Goal: Task Accomplishment & Management: Complete application form

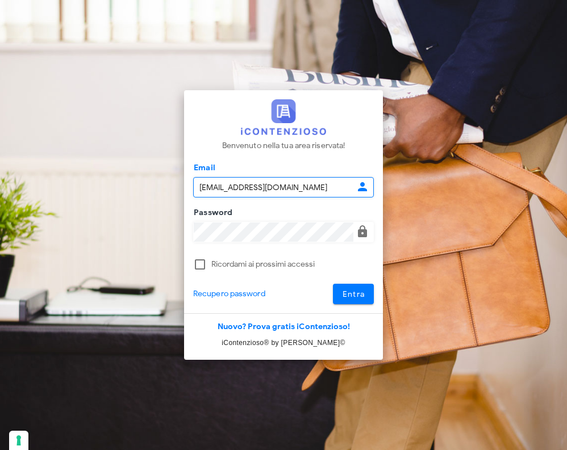
type input "[EMAIL_ADDRESS][DOMAIN_NAME]"
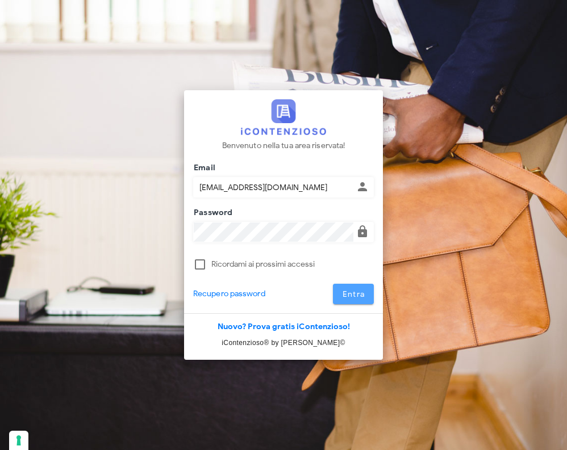
click at [357, 293] on span "Entra" at bounding box center [353, 295] width 23 height 10
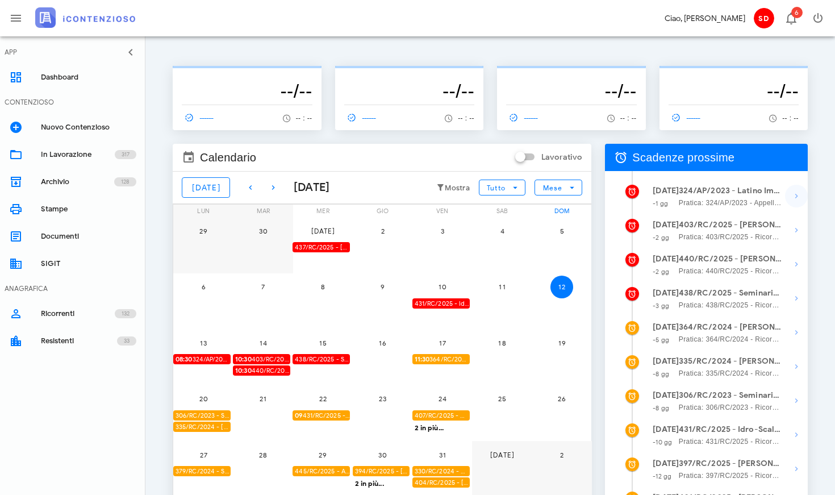
click at [566, 198] on icon "button" at bounding box center [797, 196] width 14 height 14
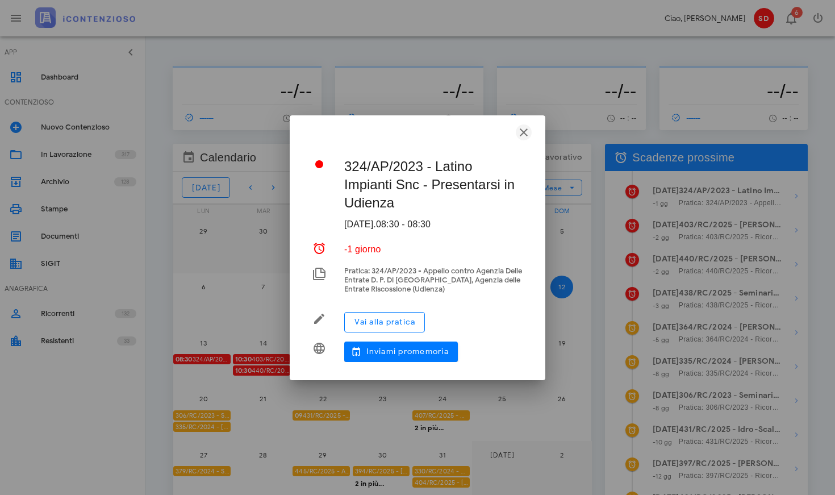
click at [523, 133] on icon "button" at bounding box center [524, 133] width 14 height 14
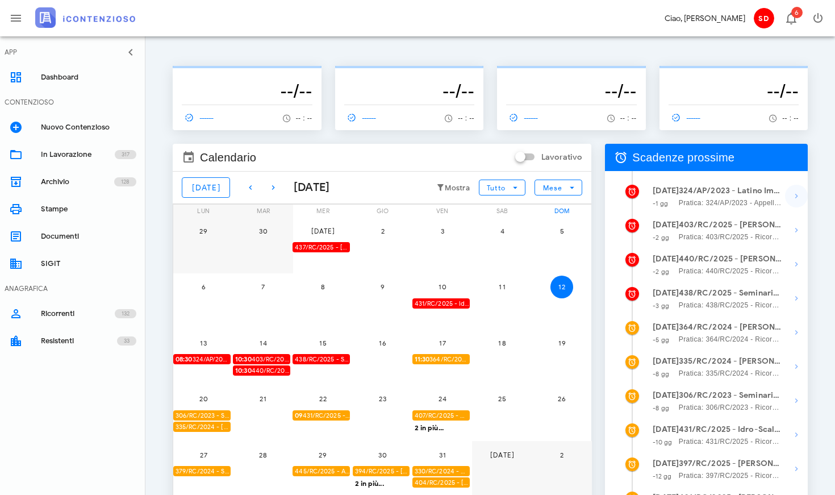
click at [566, 196] on icon "button" at bounding box center [797, 196] width 14 height 14
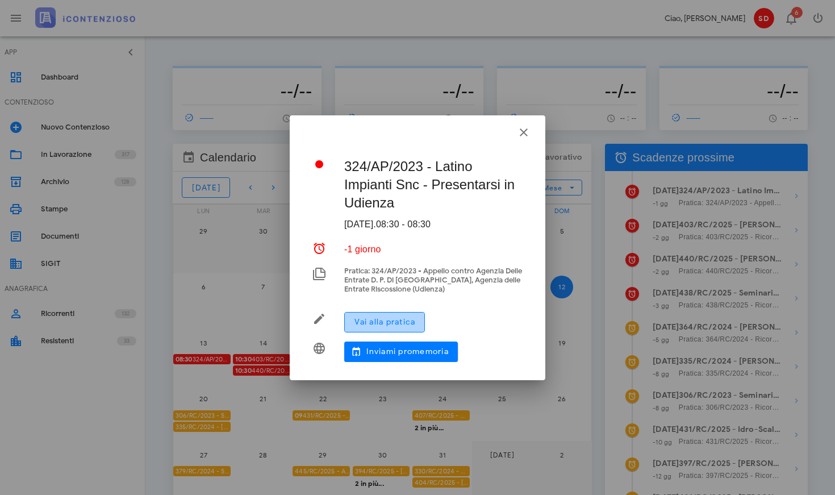
click at [379, 325] on span "Vai alla pratica" at bounding box center [384, 322] width 61 height 10
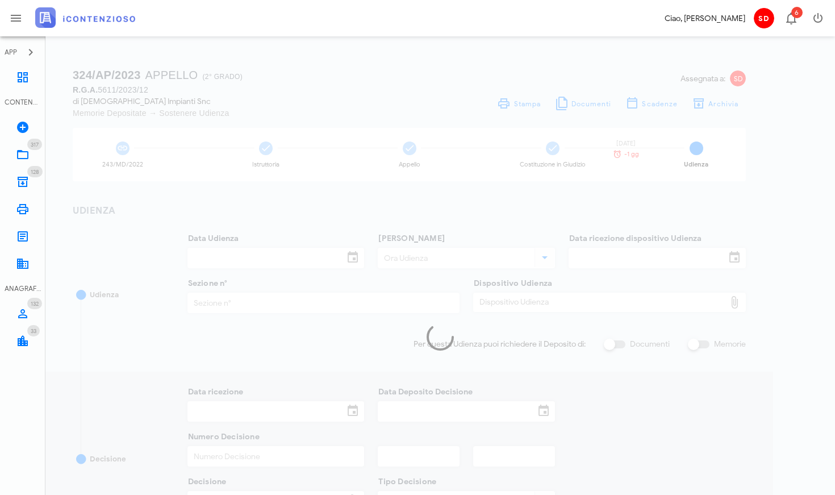
type input "13/10/2025"
type input "08:30"
type input "29/07/2025"
type input "12"
checkbox input "true"
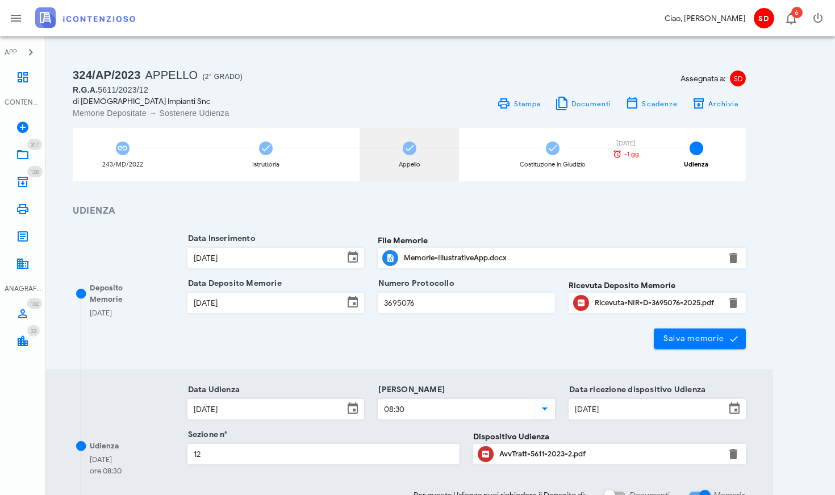
click at [408, 149] on icon at bounding box center [409, 148] width 11 height 11
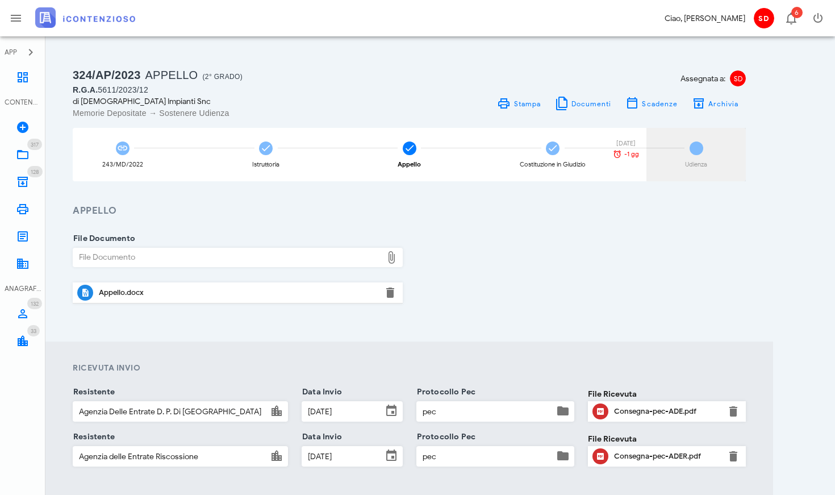
click at [696, 148] on span "5" at bounding box center [697, 148] width 14 height 14
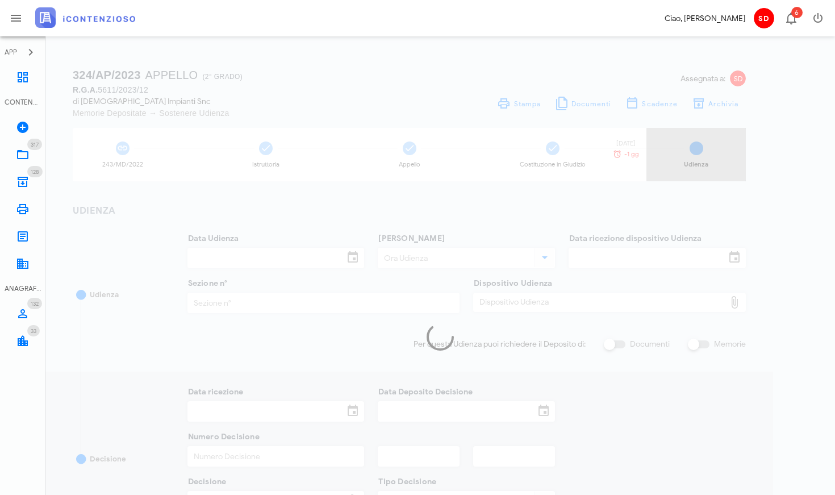
type input "13/10/2025"
type input "08:30"
type input "29/07/2025"
type input "12"
checkbox input "true"
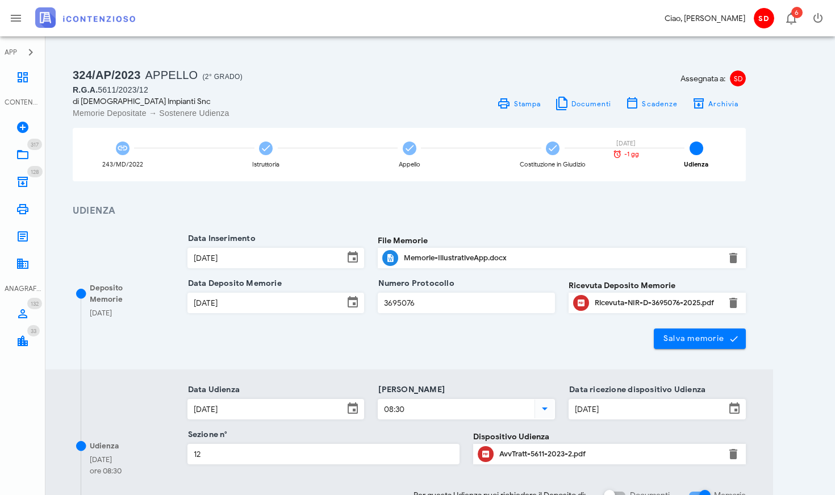
click at [533, 450] on div "AvvTratt-5611-2023-2.pdf" at bounding box center [609, 453] width 220 height 9
click at [25, 74] on icon at bounding box center [23, 77] width 14 height 14
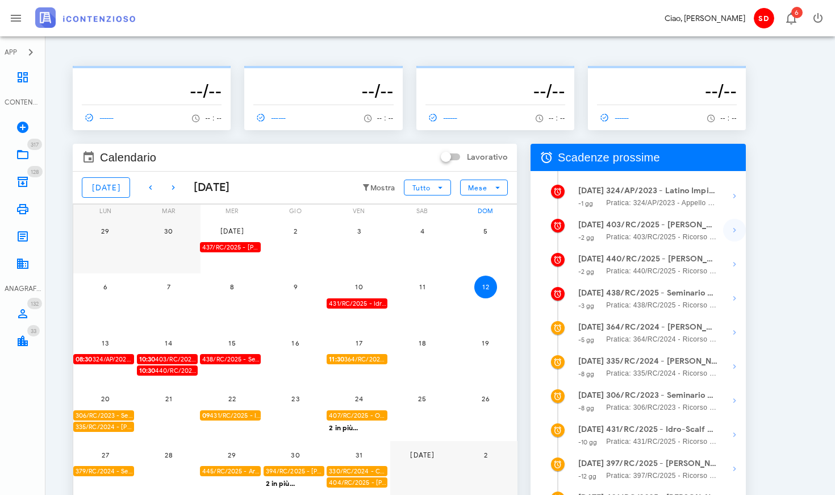
click at [736, 229] on icon "button" at bounding box center [735, 230] width 14 height 14
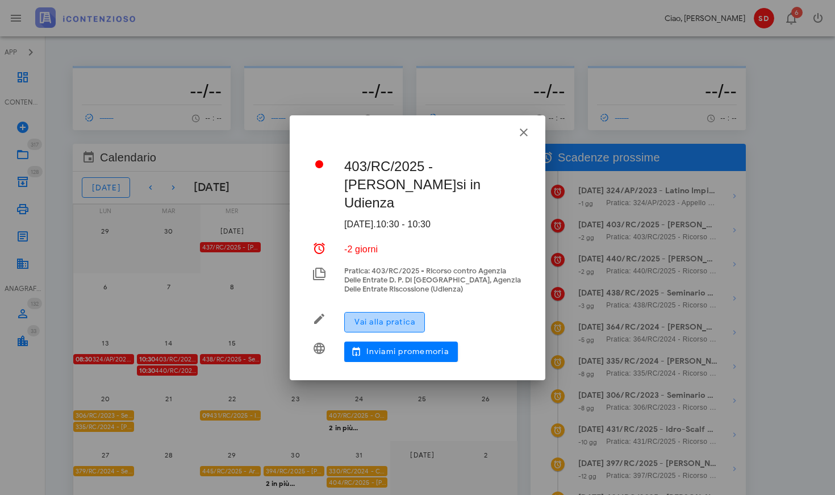
click at [383, 320] on span "Vai alla pratica" at bounding box center [384, 322] width 61 height 10
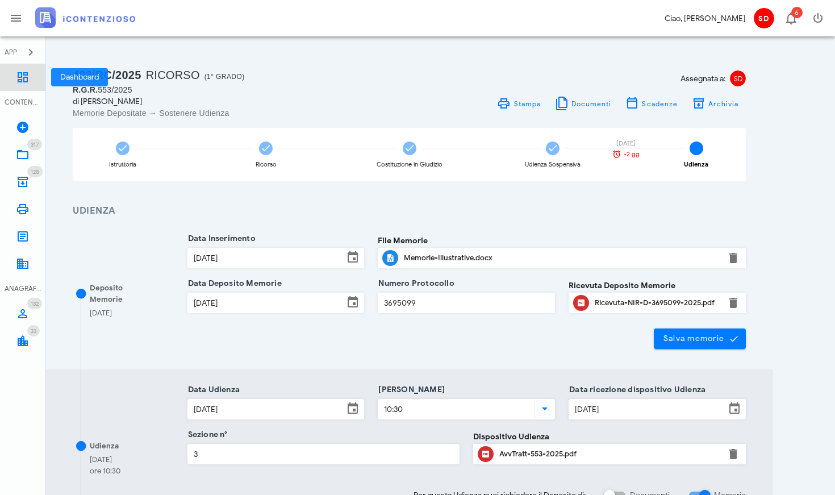
click at [26, 77] on icon at bounding box center [23, 77] width 14 height 14
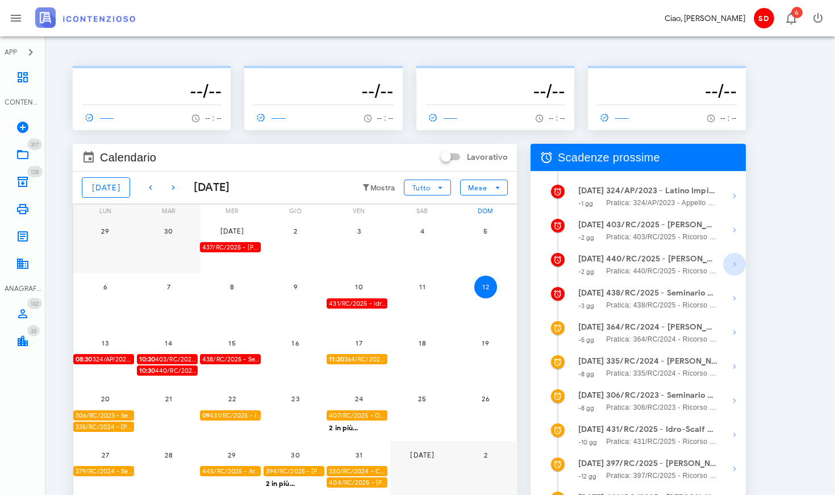
click at [734, 264] on icon "button" at bounding box center [735, 264] width 14 height 14
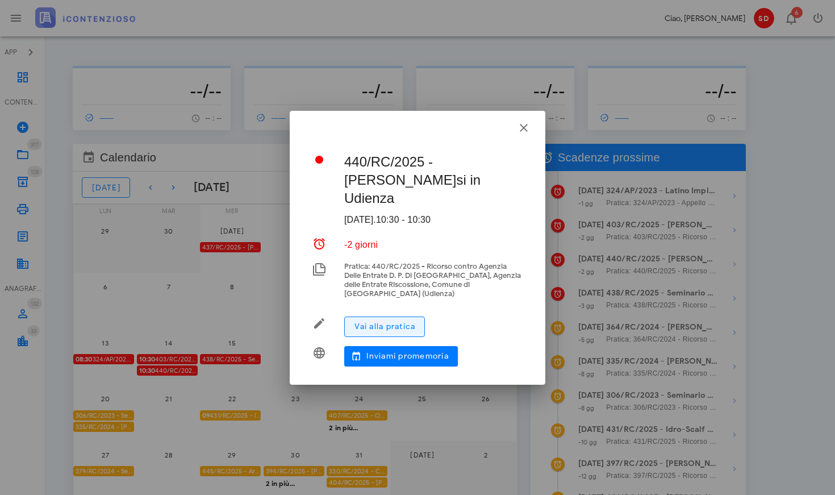
click at [385, 321] on span "Vai alla pratica" at bounding box center [384, 326] width 61 height 10
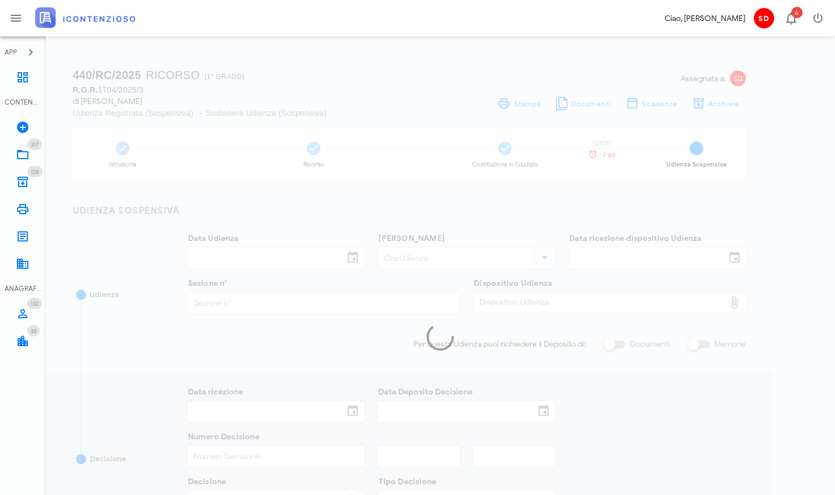
type input "14/10/2025"
type input "10:30"
type input "02/10/2025"
type input "3"
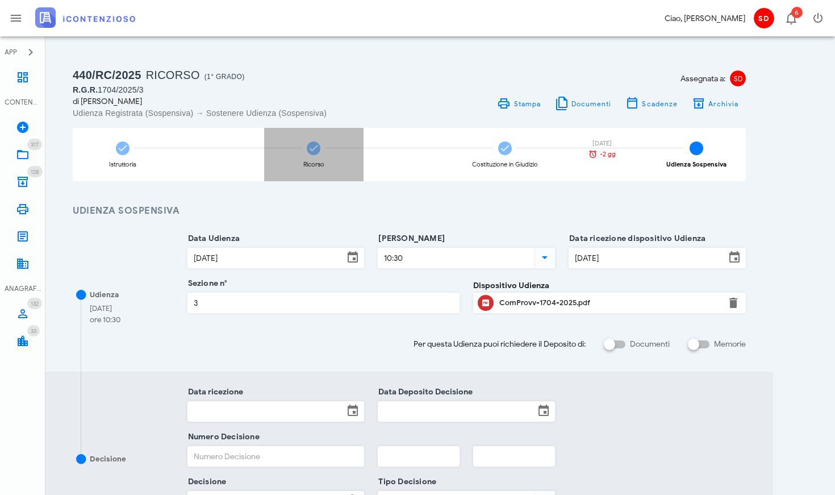
click at [316, 151] on icon at bounding box center [313, 148] width 11 height 11
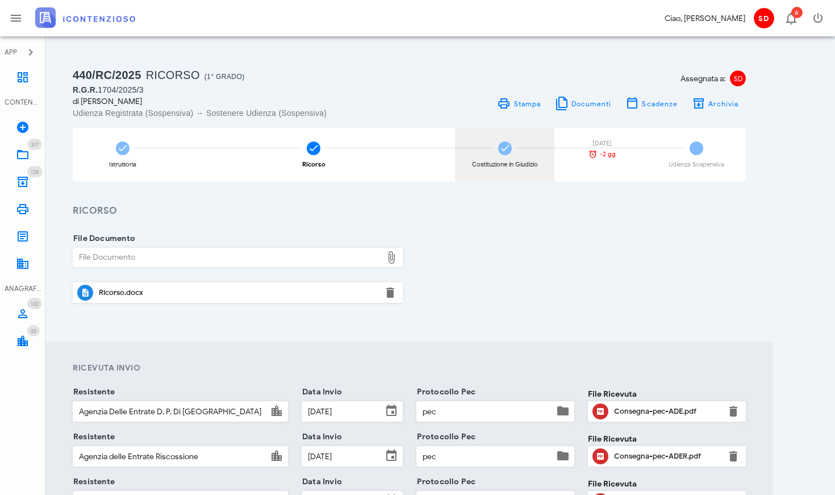
click at [502, 153] on icon at bounding box center [504, 148] width 11 height 11
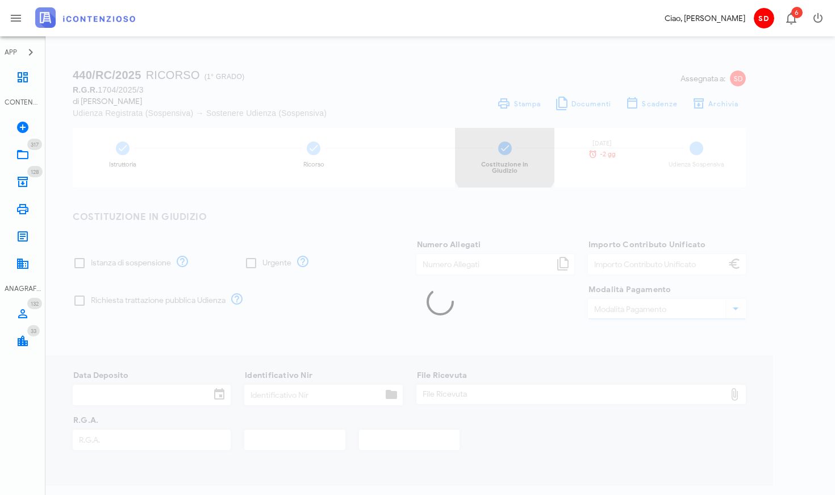
checkbox input "true"
type input "14"
type input "120,00"
type input "PagoPa"
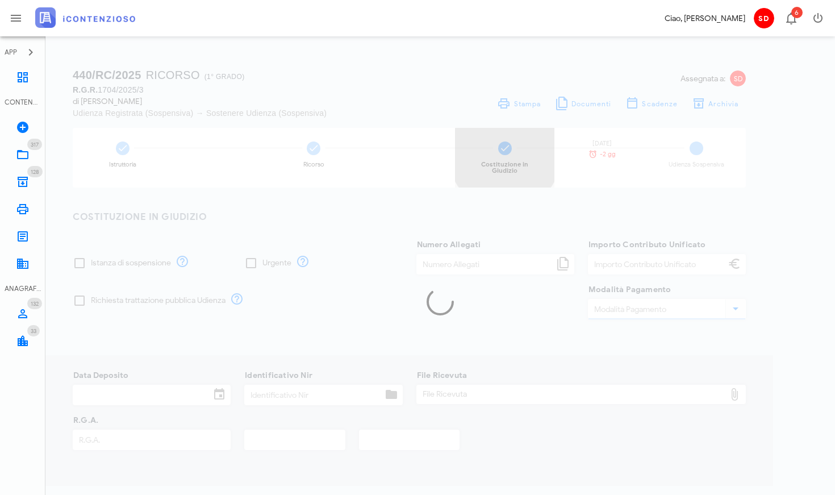
type input "19/09/2025"
type input "1382045"
type input "1704"
type input "2025"
type input "3"
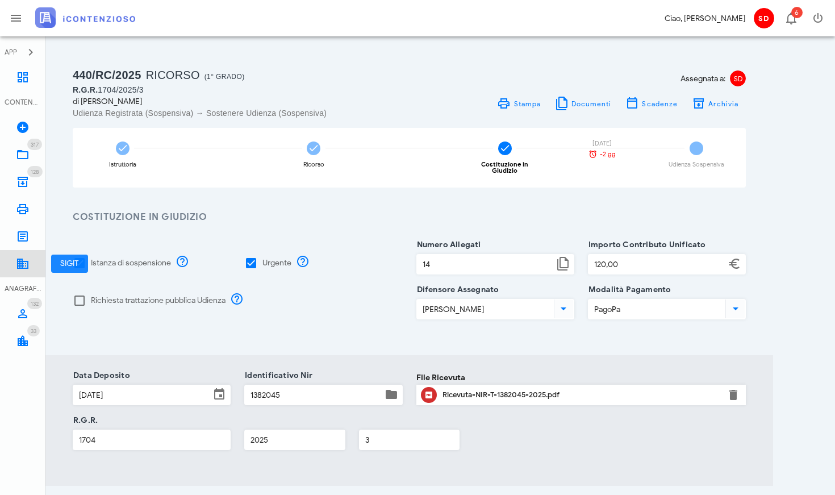
click at [24, 261] on icon at bounding box center [23, 264] width 14 height 14
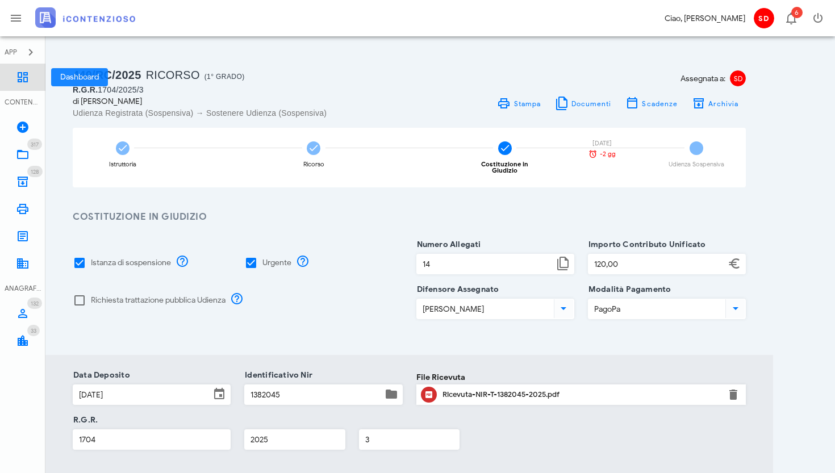
click at [23, 76] on icon at bounding box center [23, 77] width 14 height 14
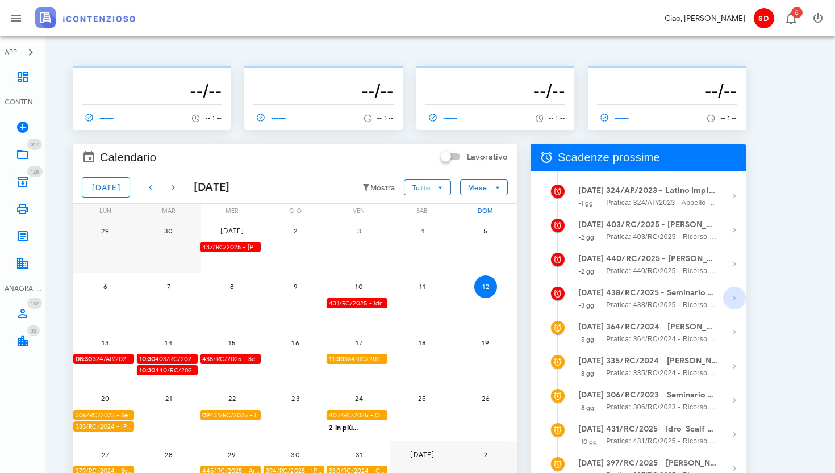
click at [734, 298] on icon "button" at bounding box center [735, 298] width 14 height 14
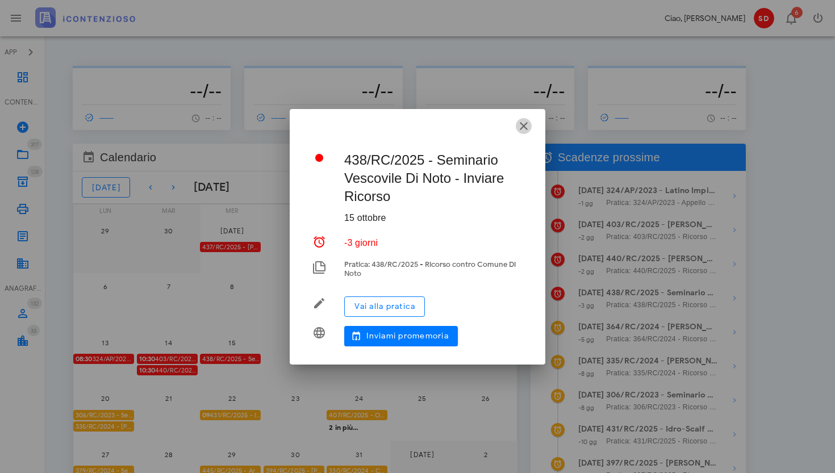
click at [524, 124] on icon "button" at bounding box center [524, 126] width 14 height 14
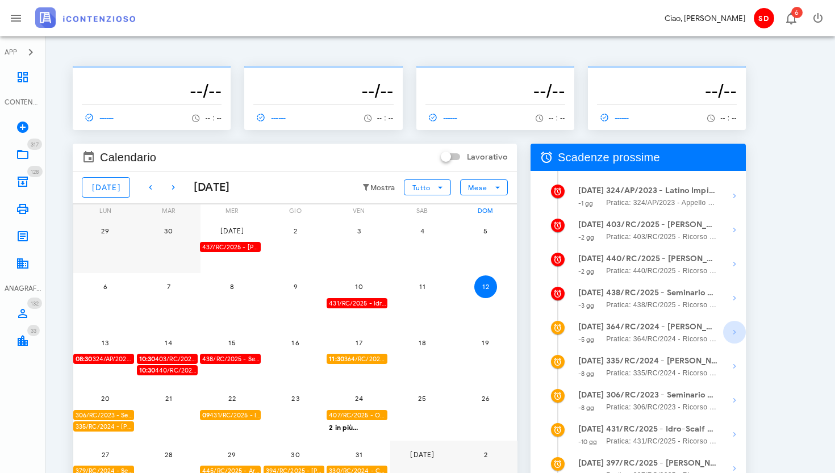
click at [733, 333] on icon "button" at bounding box center [735, 332] width 14 height 14
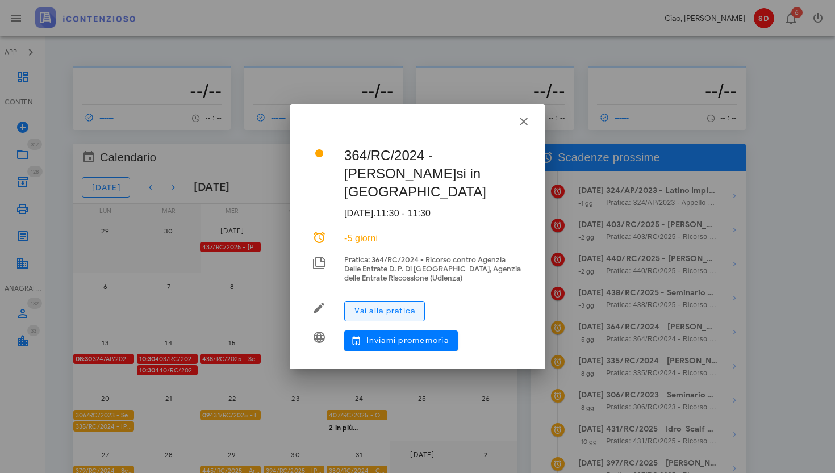
click at [391, 306] on span "Vai alla pratica" at bounding box center [384, 311] width 61 height 10
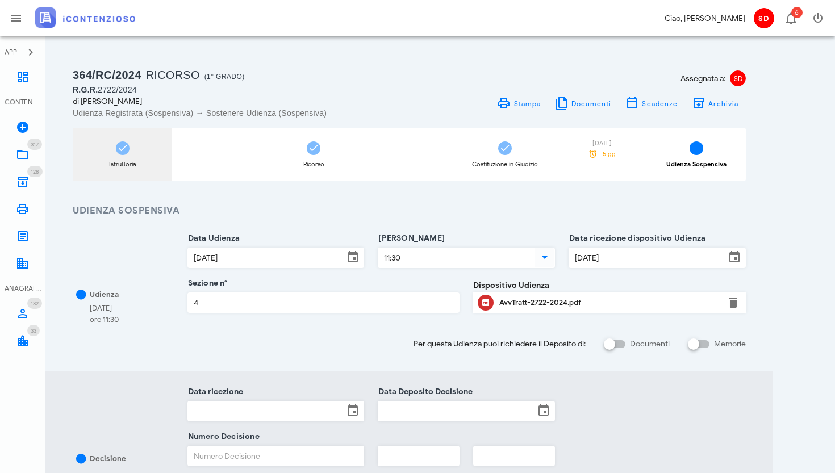
click at [119, 153] on icon at bounding box center [122, 148] width 11 height 11
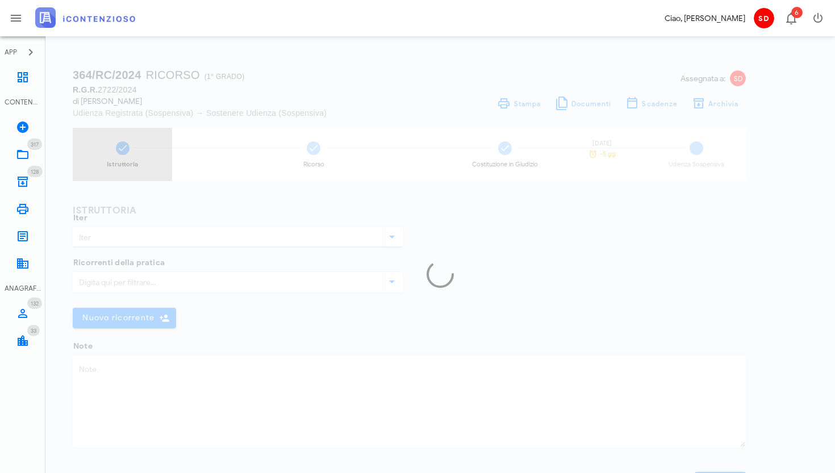
type input "Ricorso"
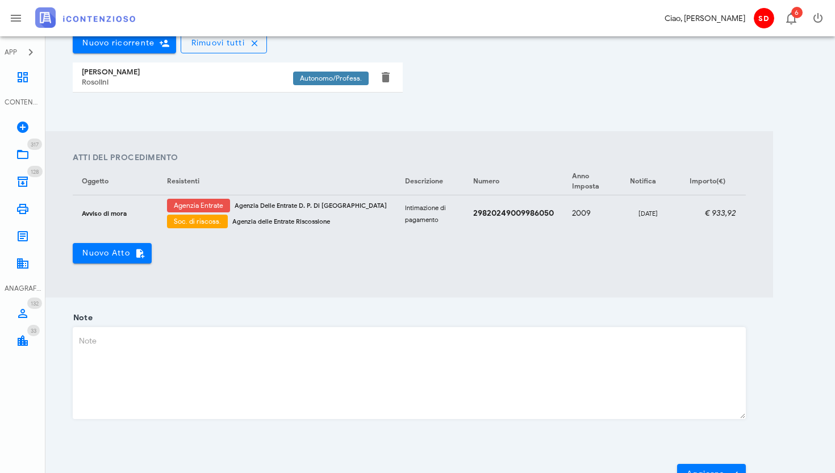
scroll to position [341, 0]
click at [774, 211] on div "298-AVI-00007484-29820249009986050000-signed" at bounding box center [803, 212] width 59 height 9
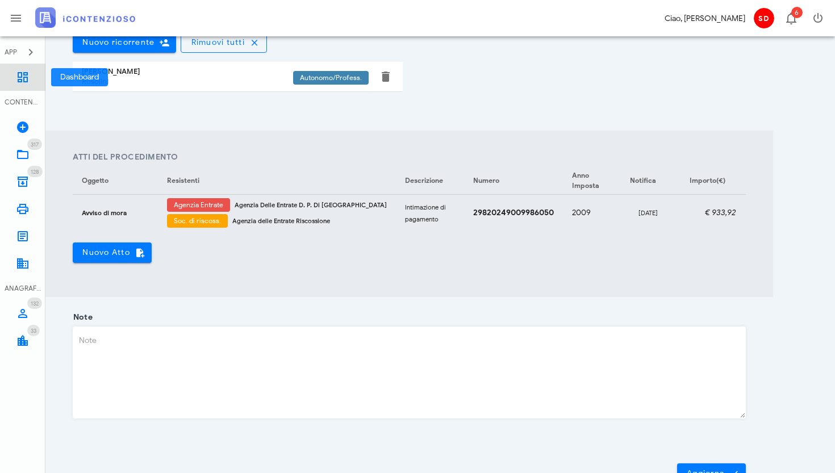
click at [25, 73] on icon at bounding box center [23, 77] width 14 height 14
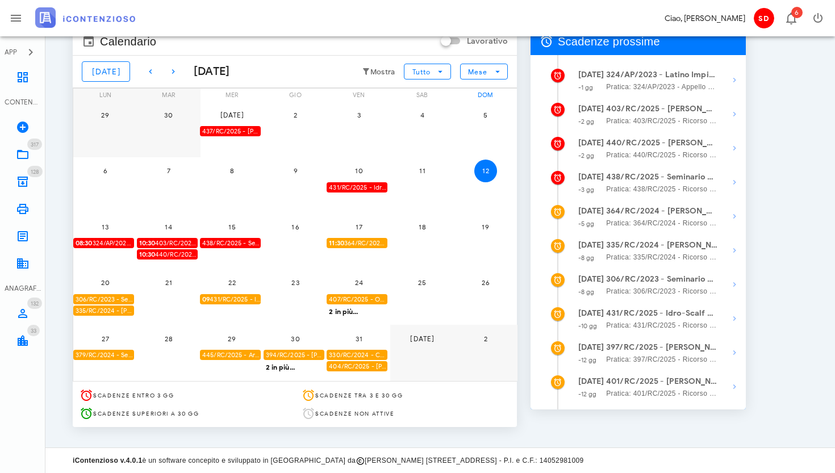
scroll to position [118, 0]
click at [737, 285] on icon "button" at bounding box center [735, 285] width 14 height 14
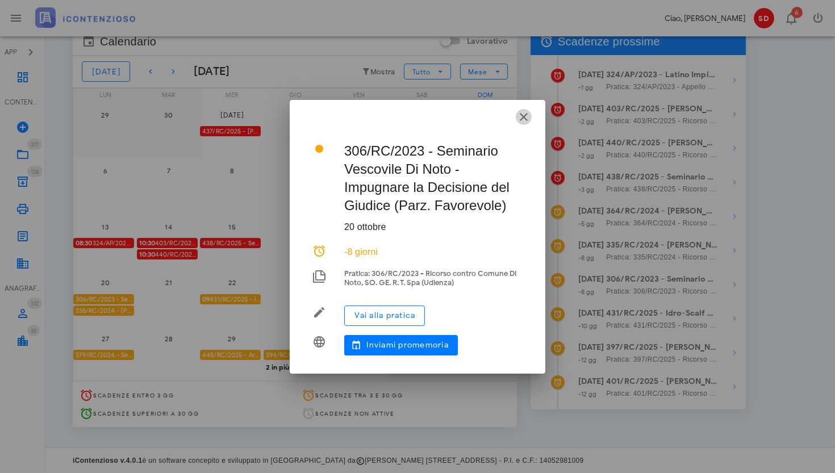
click at [523, 115] on icon "button" at bounding box center [524, 117] width 14 height 14
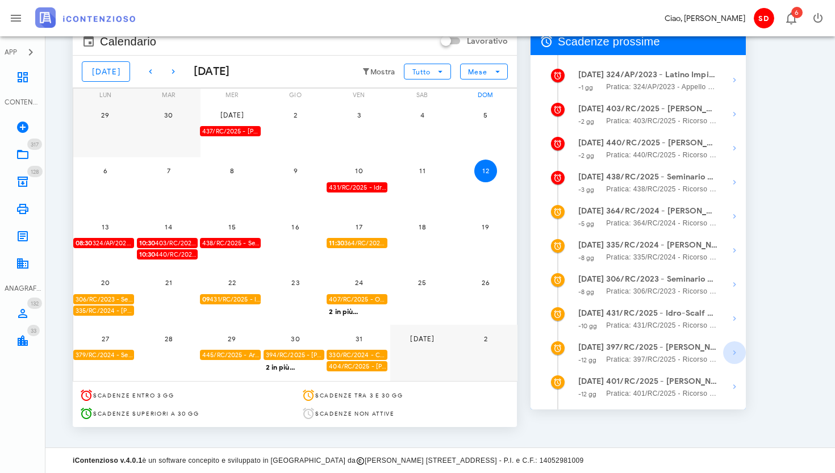
click at [734, 355] on icon "button" at bounding box center [735, 353] width 14 height 14
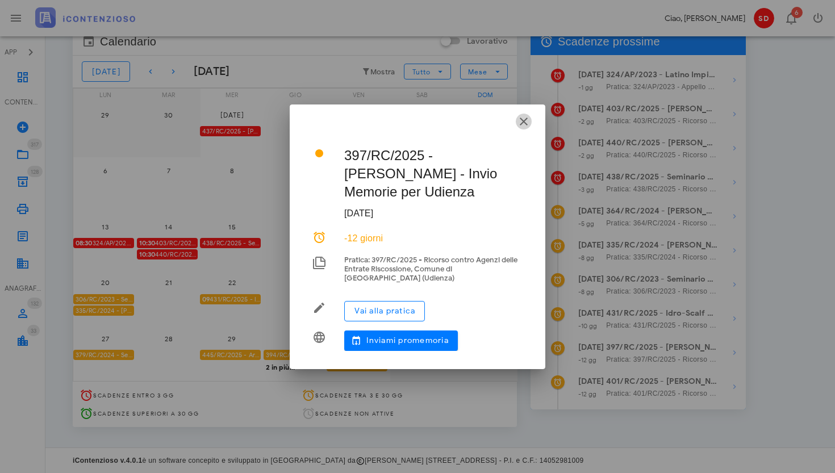
click at [523, 122] on icon "button" at bounding box center [524, 122] width 14 height 14
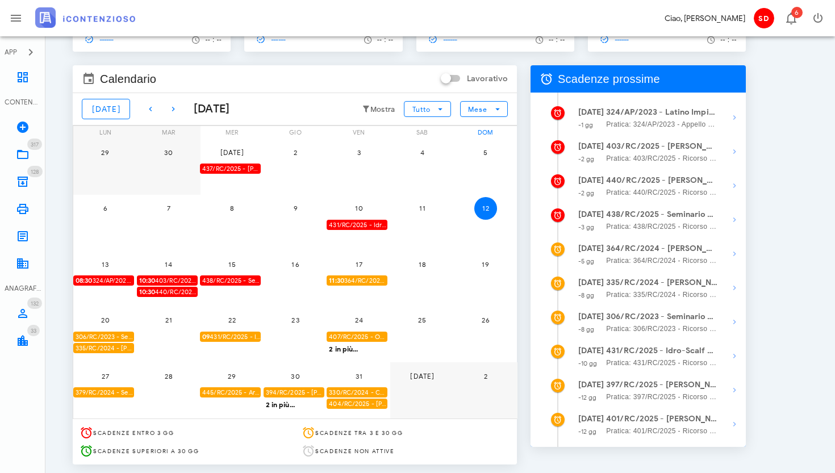
scroll to position [78, 0]
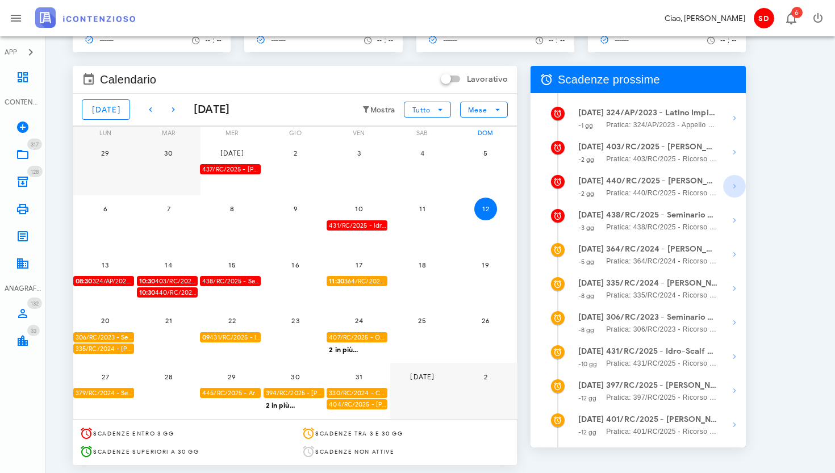
click at [734, 187] on icon "button" at bounding box center [735, 186] width 14 height 14
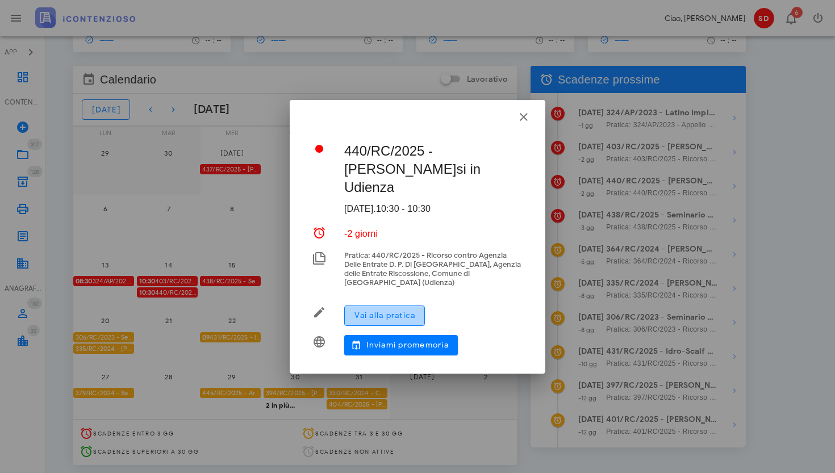
click at [389, 311] on span "Vai alla pratica" at bounding box center [384, 316] width 61 height 10
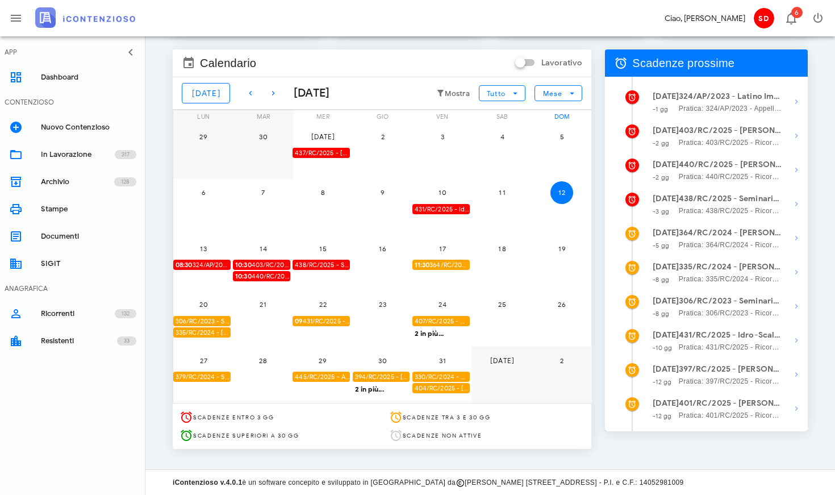
scroll to position [96, 0]
click at [566, 204] on icon "button" at bounding box center [797, 204] width 14 height 14
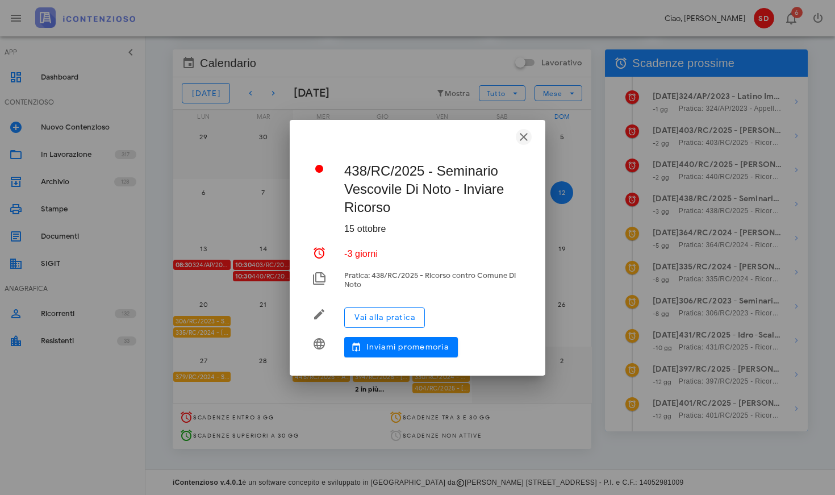
click at [521, 133] on icon "button" at bounding box center [524, 137] width 14 height 14
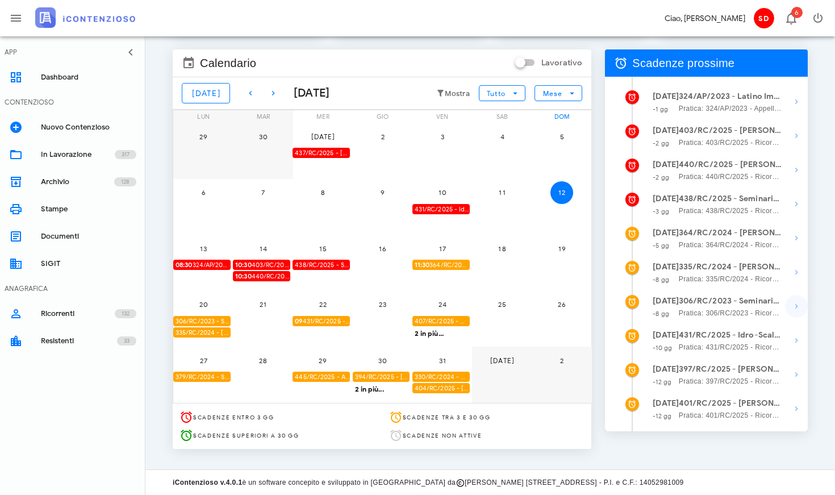
click at [566, 306] on icon "button" at bounding box center [797, 306] width 14 height 14
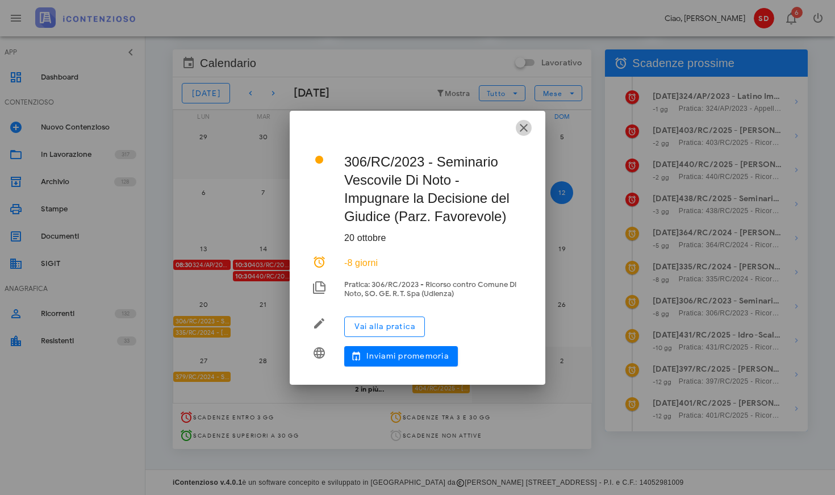
click at [525, 128] on icon "button" at bounding box center [524, 128] width 14 height 14
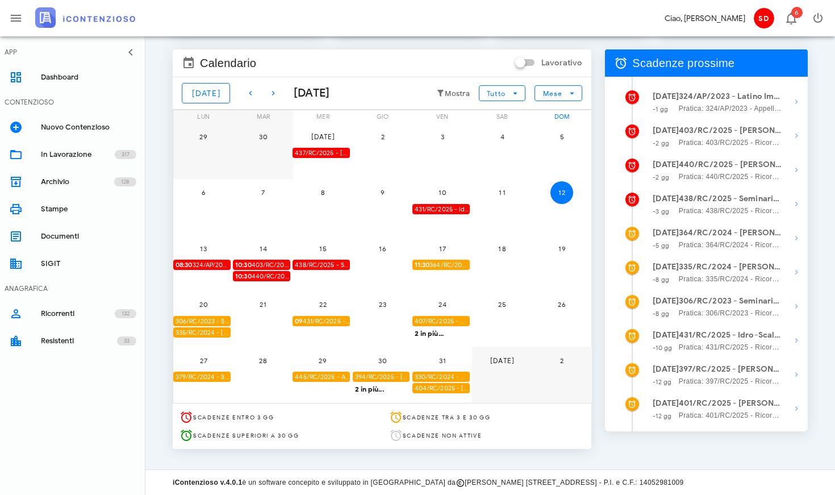
click at [429, 330] on div "2 in più..." at bounding box center [442, 332] width 60 height 10
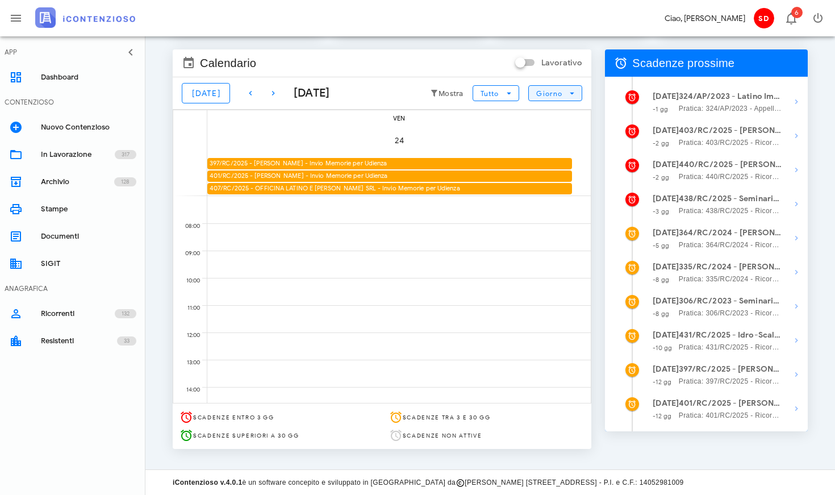
click at [555, 93] on span "Giorno" at bounding box center [549, 93] width 27 height 9
click at [548, 161] on div "Mese" at bounding box center [555, 162] width 35 height 9
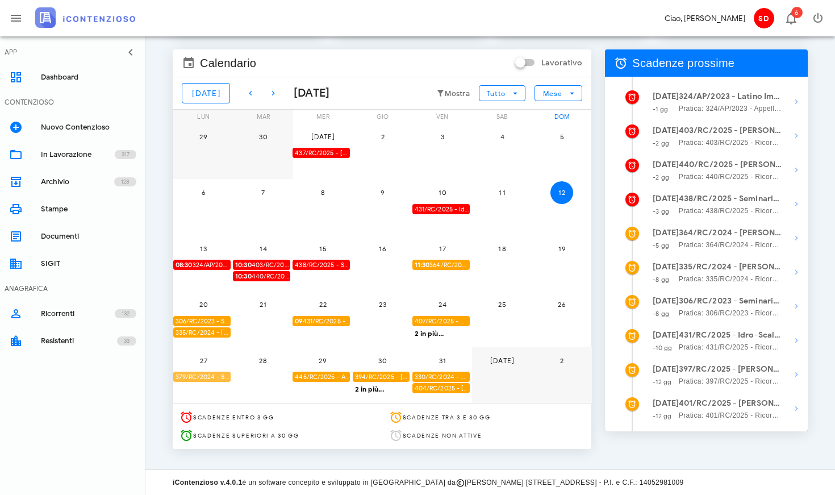
click at [212, 375] on div "379/RC/2024 - Seminario Vescovile Di Noto - Invio Memorie per Udienza" at bounding box center [201, 376] width 57 height 11
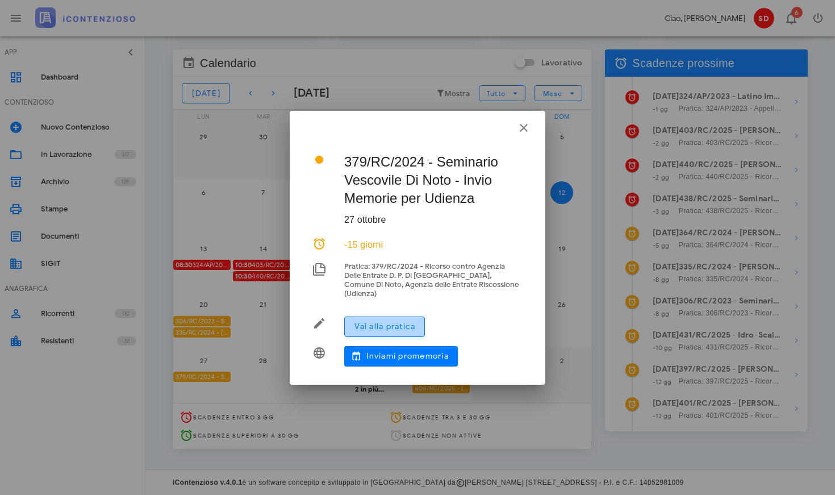
click at [390, 323] on span "Vai alla pratica" at bounding box center [384, 326] width 61 height 10
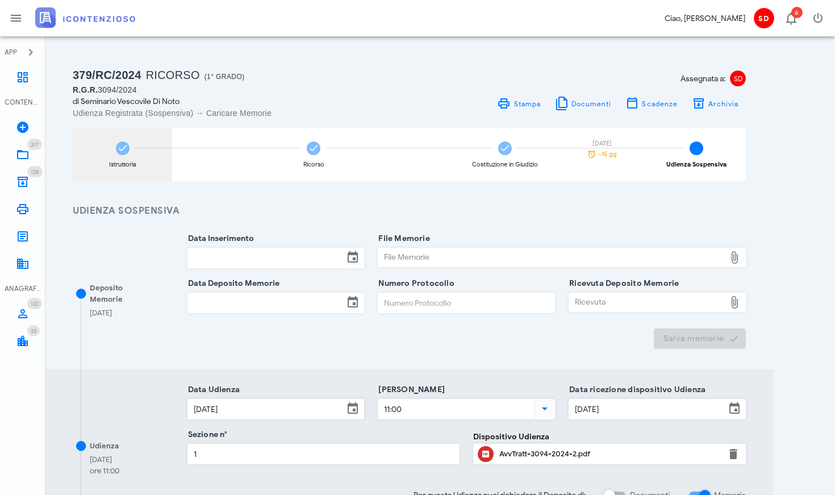
click at [125, 149] on icon at bounding box center [122, 148] width 11 height 11
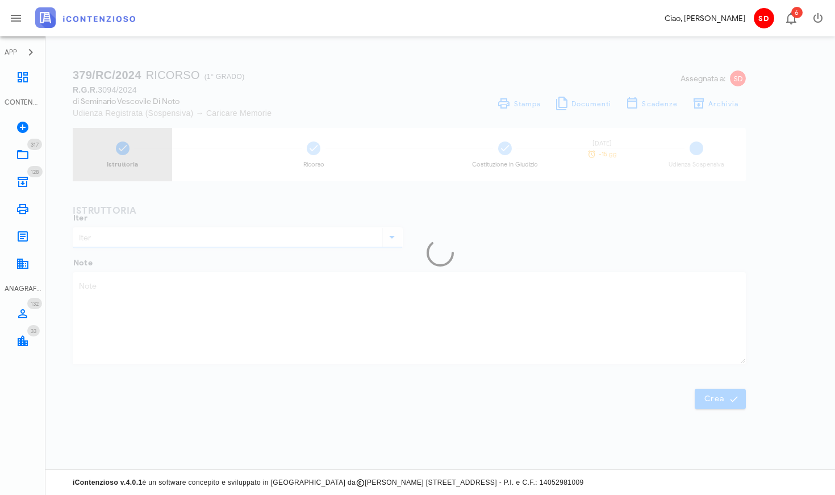
type input "Ricorso"
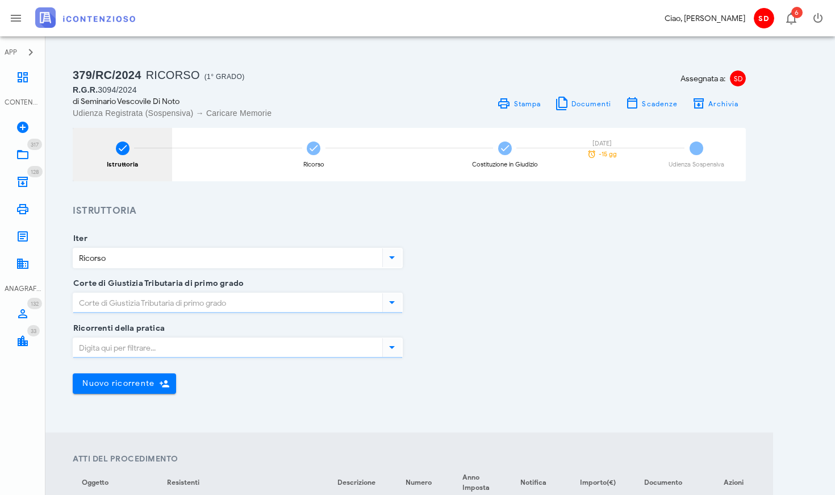
type input "[GEOGRAPHIC_DATA]"
